Goal: Task Accomplishment & Management: Manage account settings

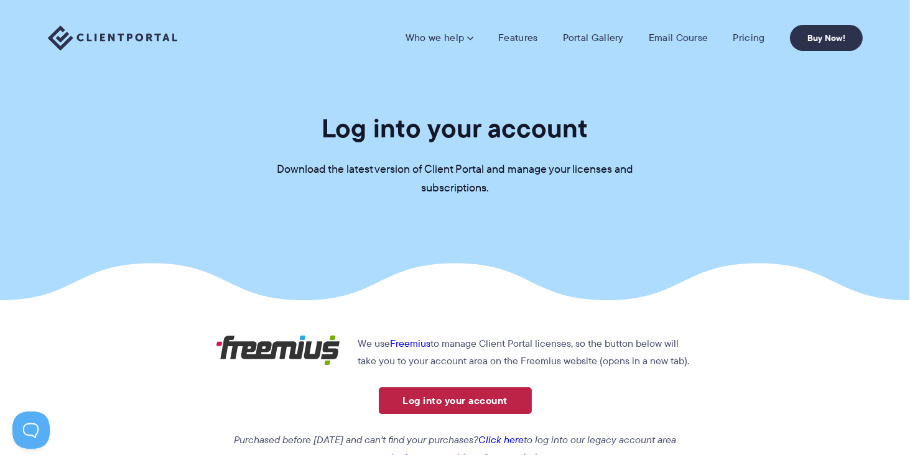
click at [451, 403] on link "Log into your account" at bounding box center [455, 401] width 153 height 27
click at [475, 399] on link "Log into your account" at bounding box center [455, 401] width 153 height 27
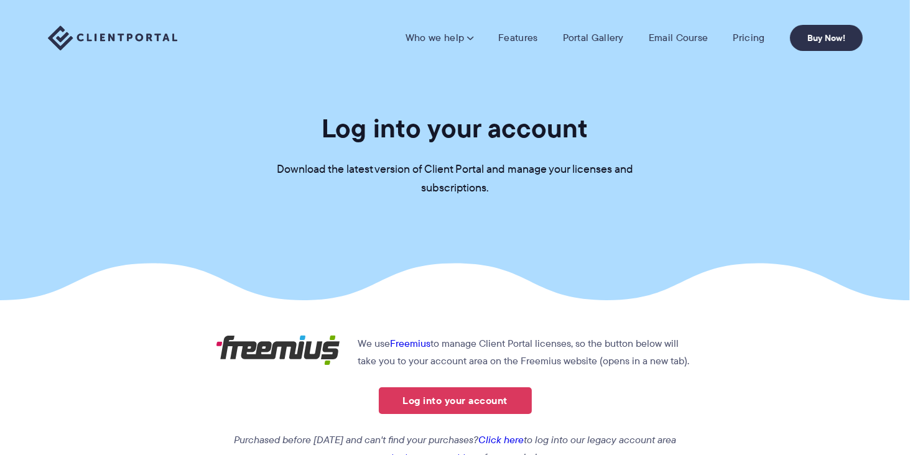
click at [460, 401] on link "Log into your account" at bounding box center [455, 401] width 153 height 27
